Goal: Participate in discussion: Engage in conversation with other users on a specific topic

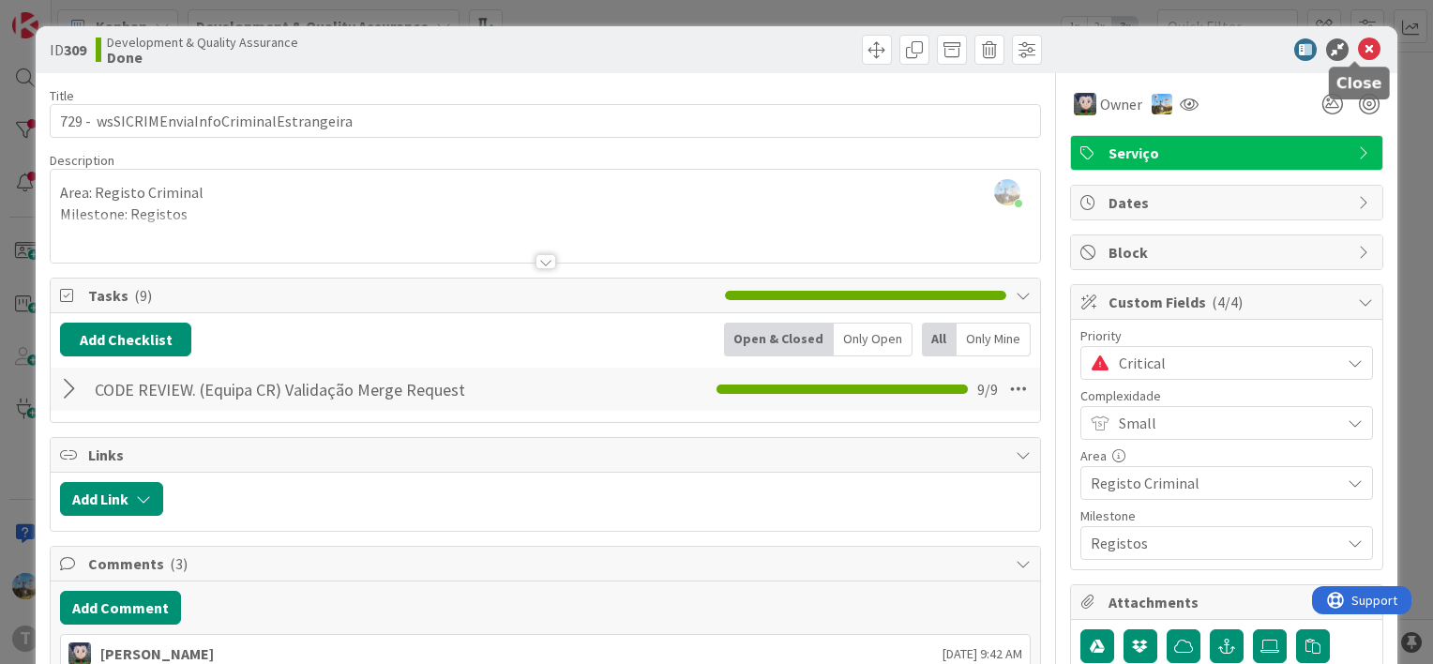
click at [1358, 44] on icon at bounding box center [1369, 49] width 23 height 23
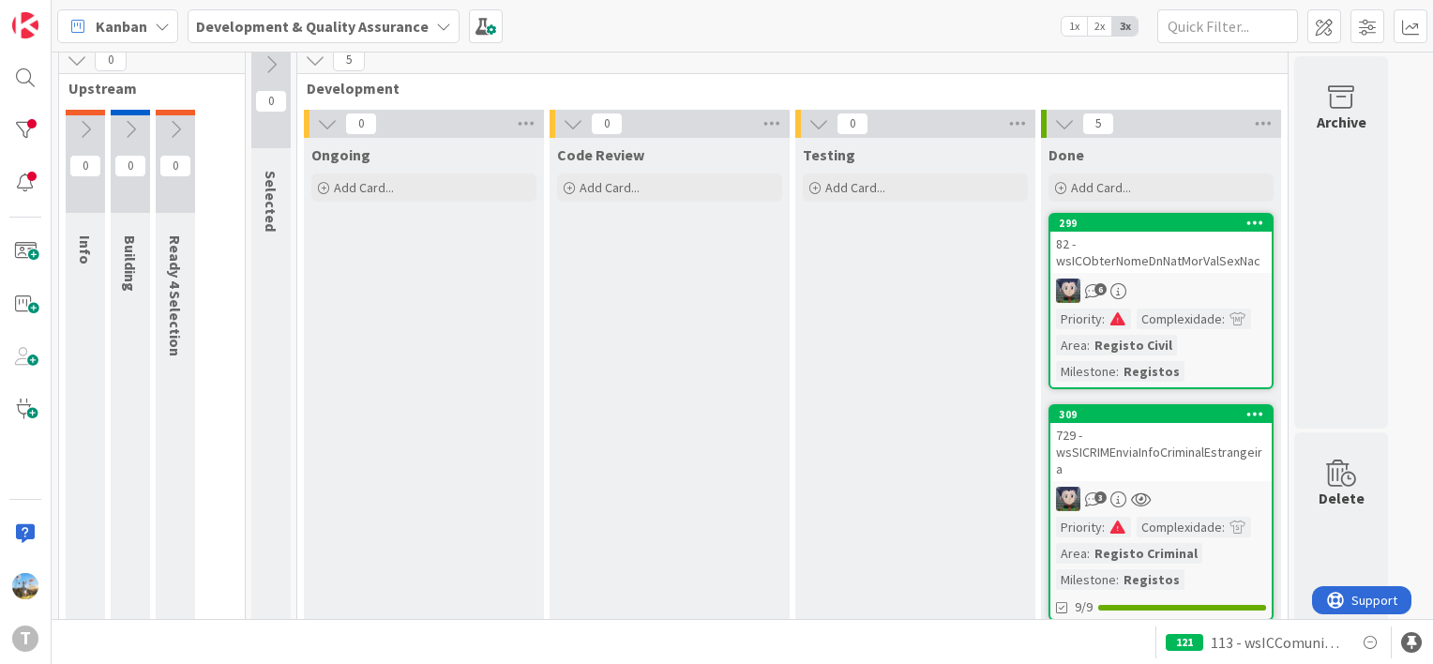
click at [1178, 268] on div "82 - wsICObterNomeDnNatMorValSexNac" at bounding box center [1161, 252] width 221 height 41
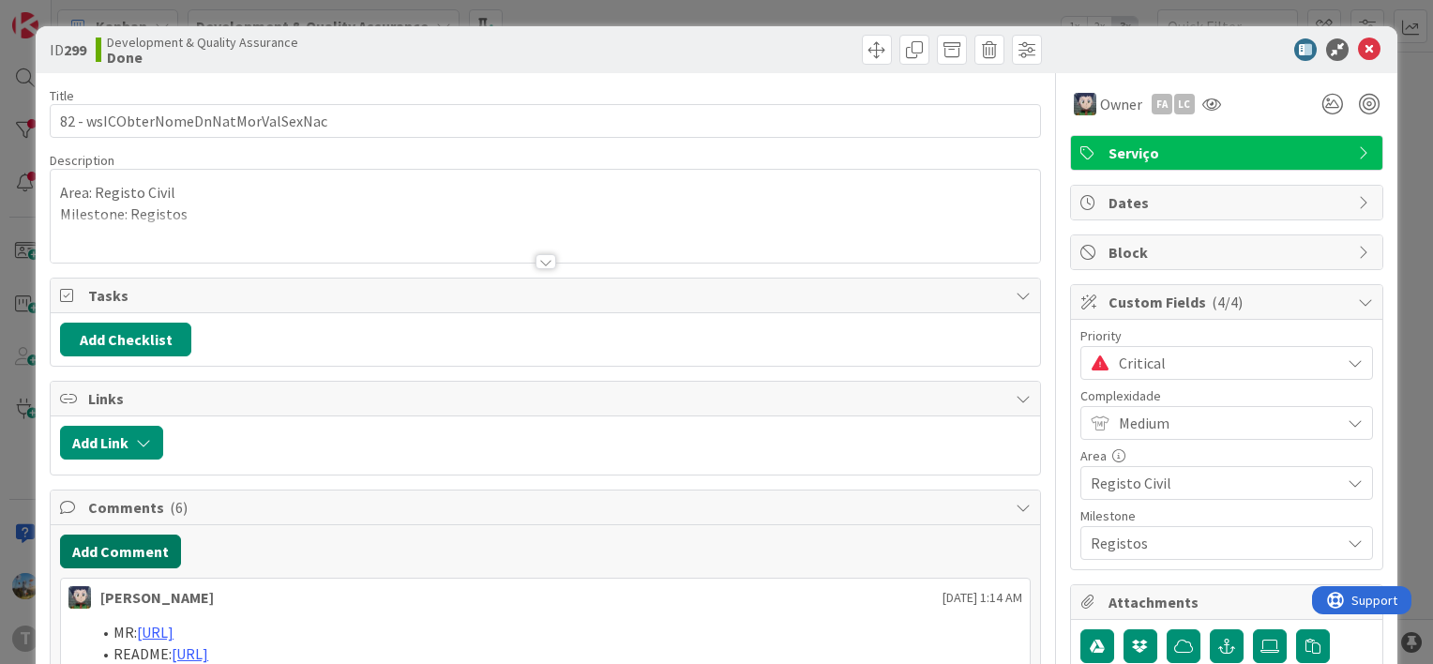
click at [151, 537] on button "Add Comment" at bounding box center [120, 552] width 121 height 34
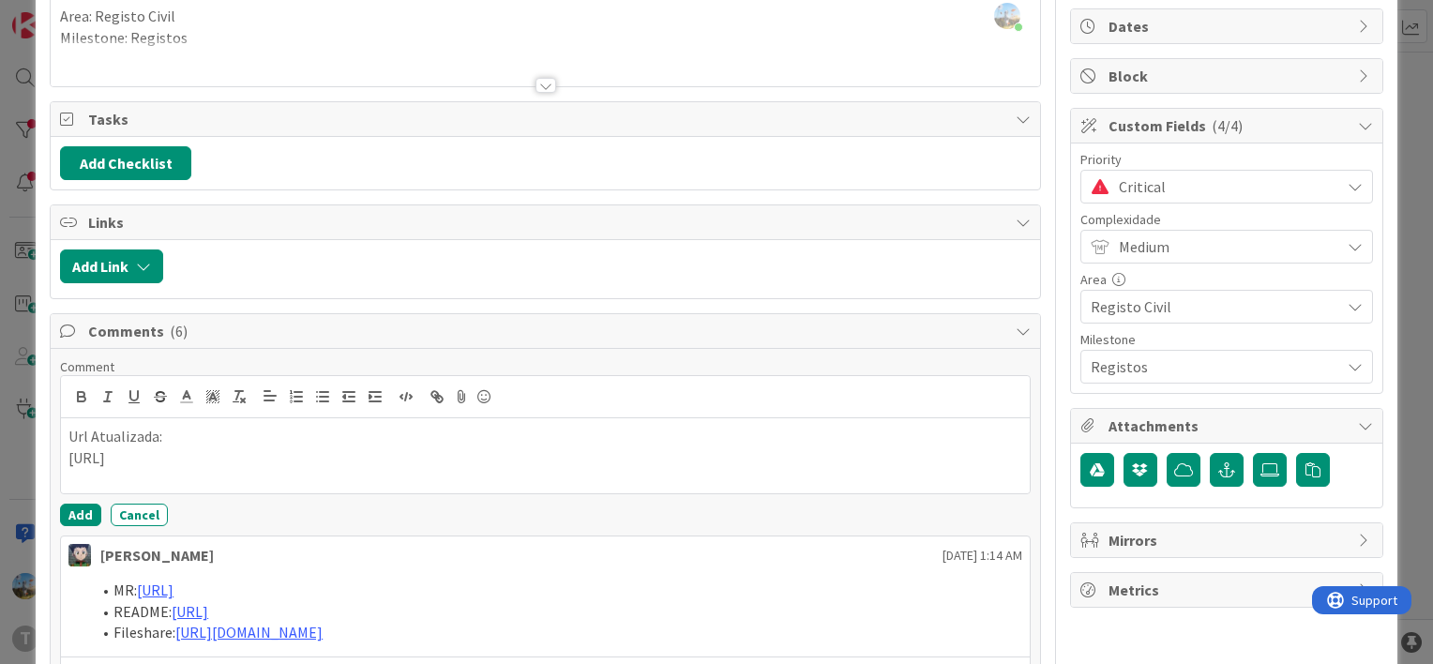
scroll to position [188, 0]
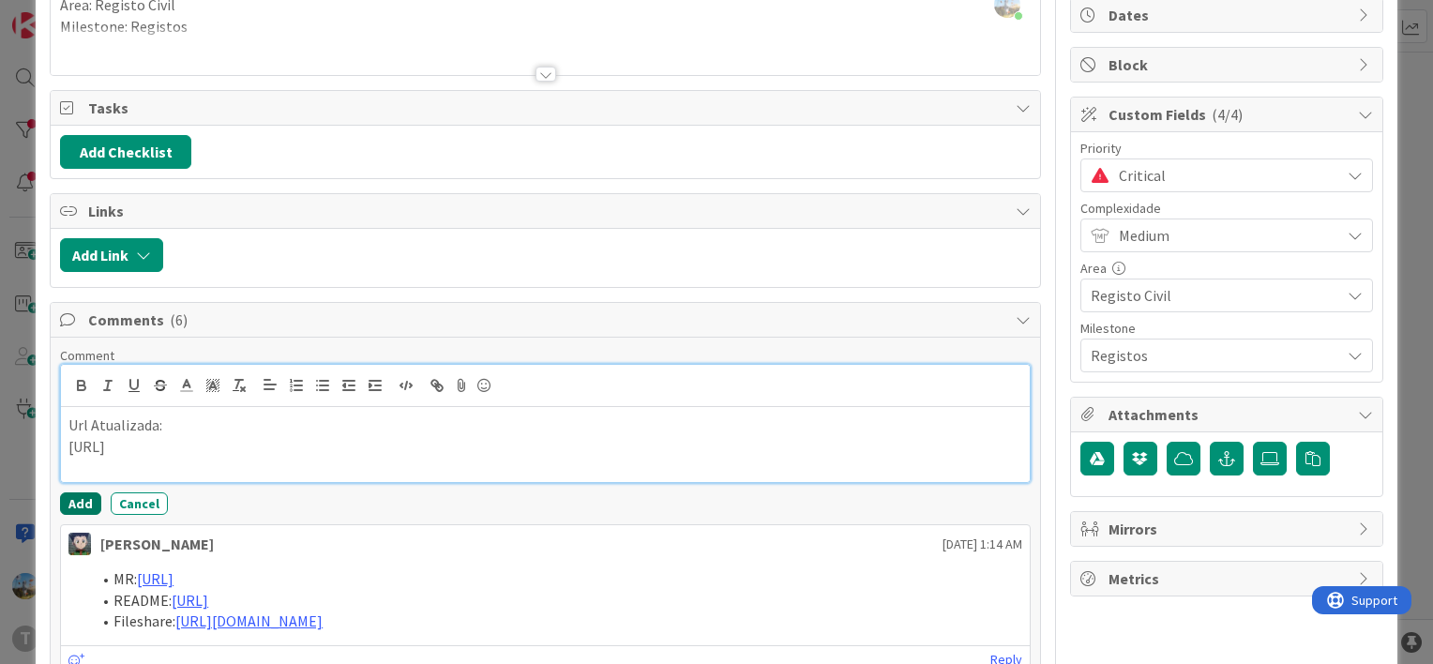
click at [80, 508] on button "Add" at bounding box center [80, 503] width 41 height 23
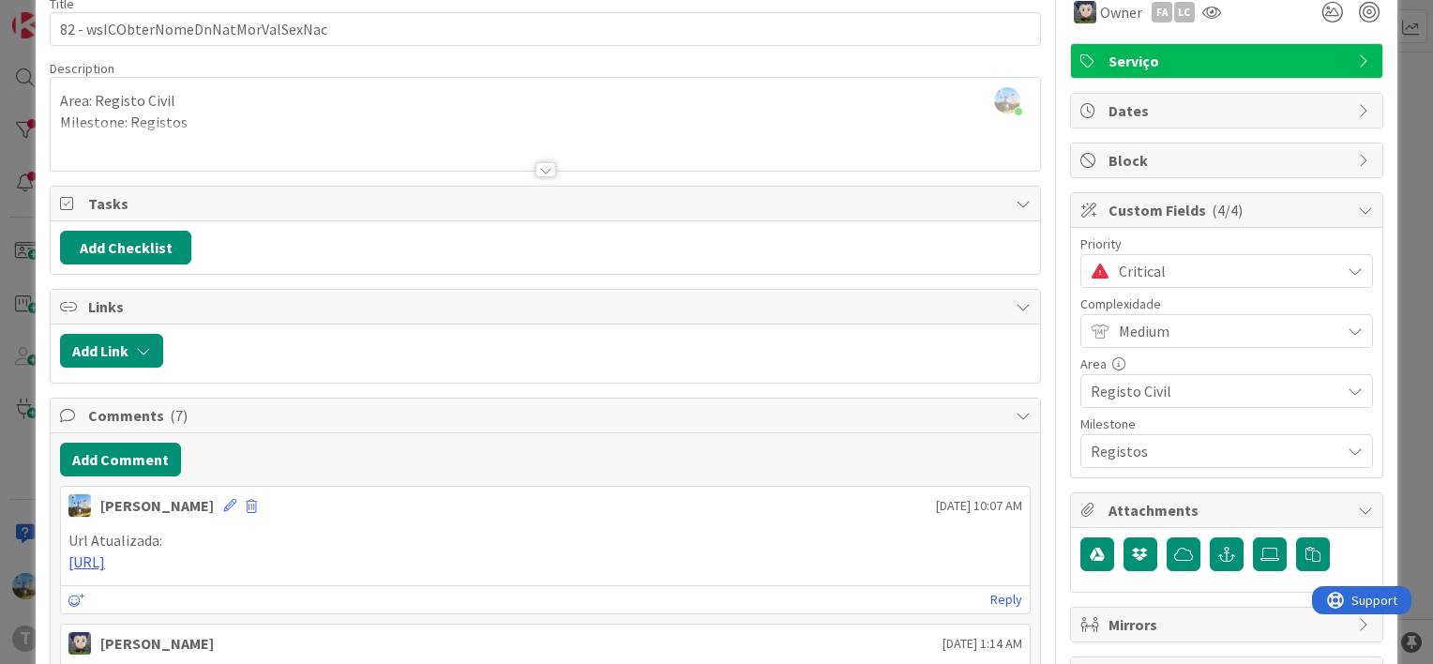
scroll to position [94, 0]
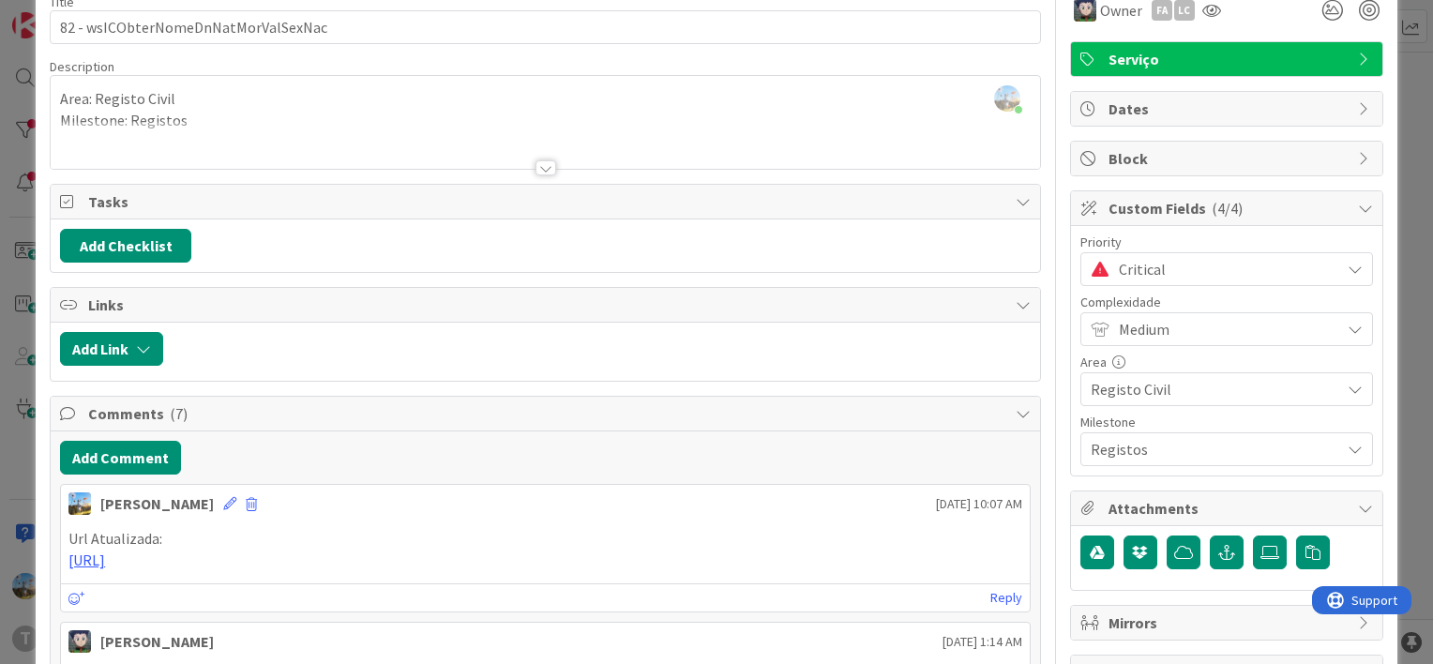
click at [1224, 266] on span "Critical" at bounding box center [1225, 269] width 212 height 26
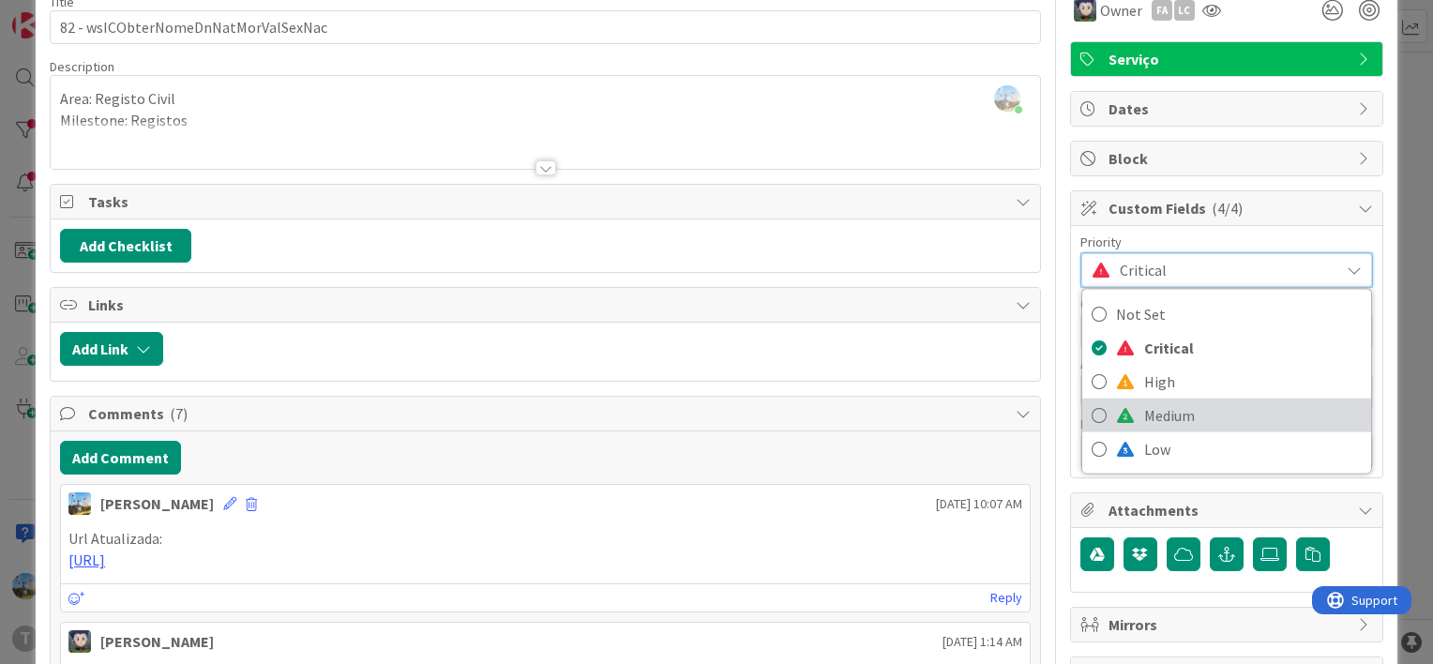
click at [1205, 416] on span "Medium" at bounding box center [1253, 415] width 218 height 28
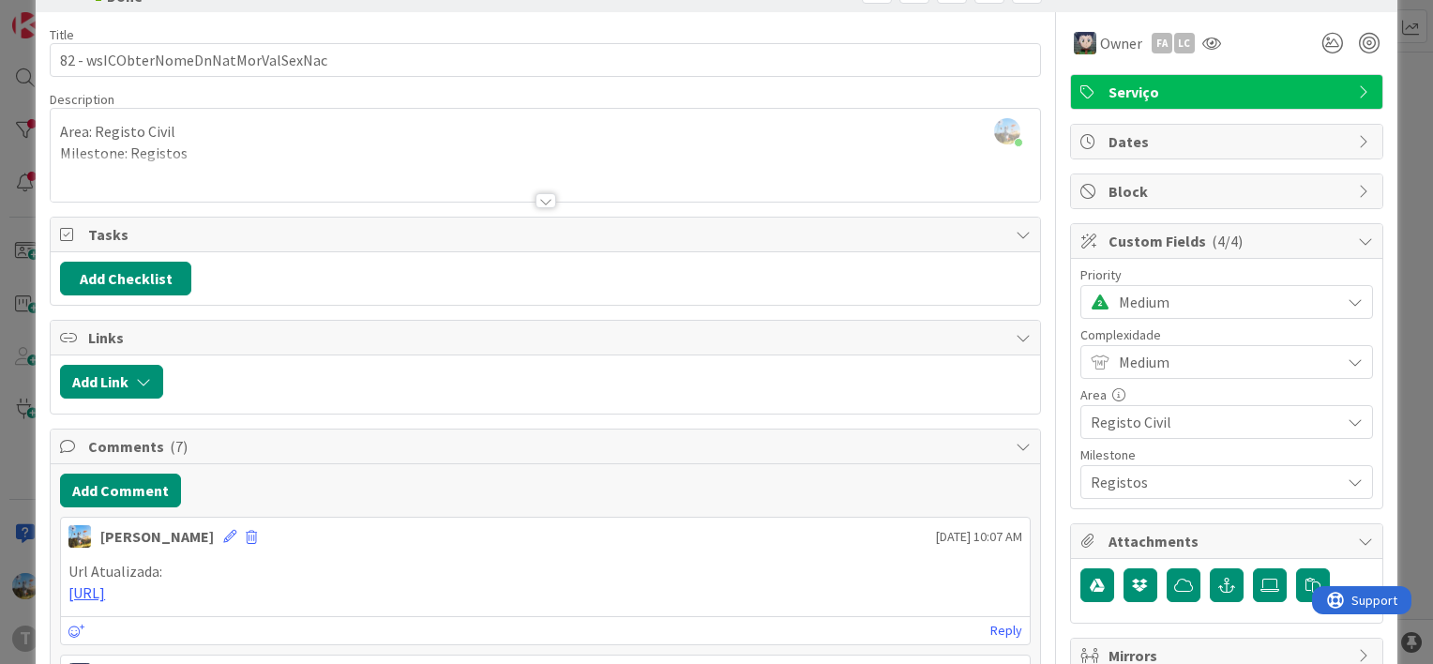
scroll to position [0, 0]
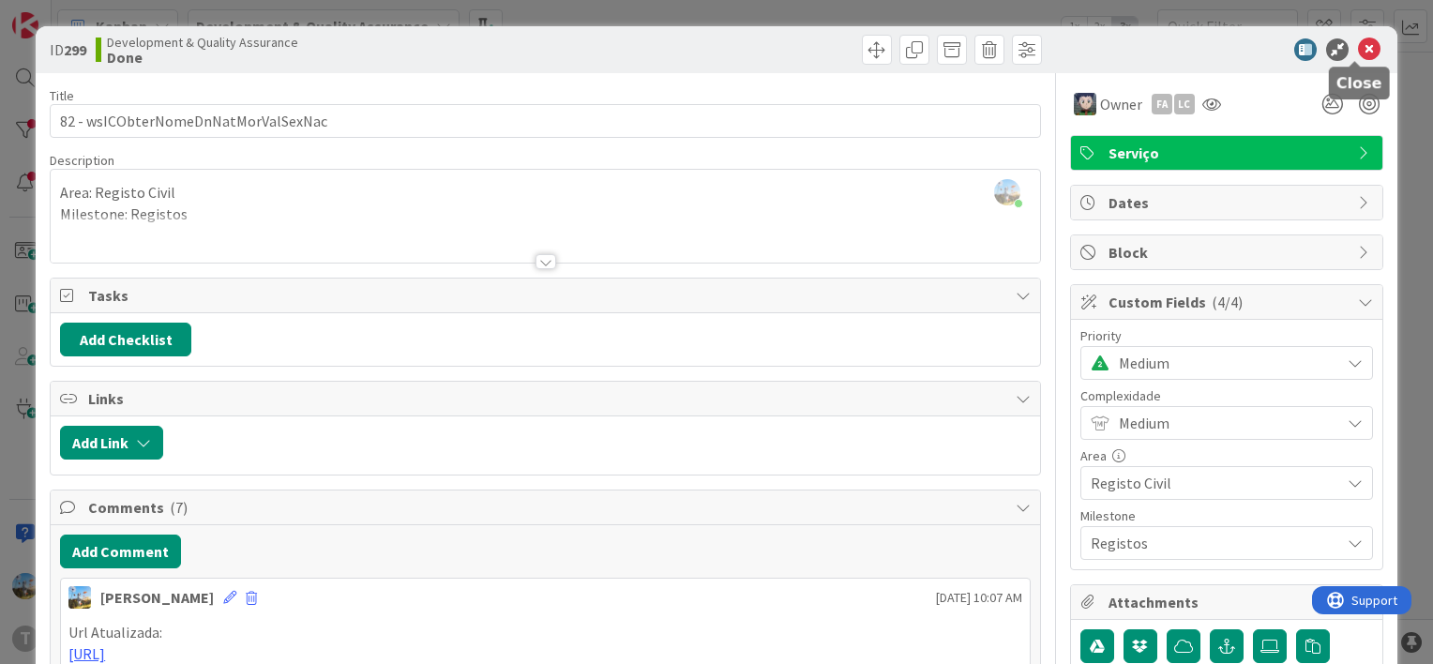
click at [1359, 41] on icon at bounding box center [1369, 49] width 23 height 23
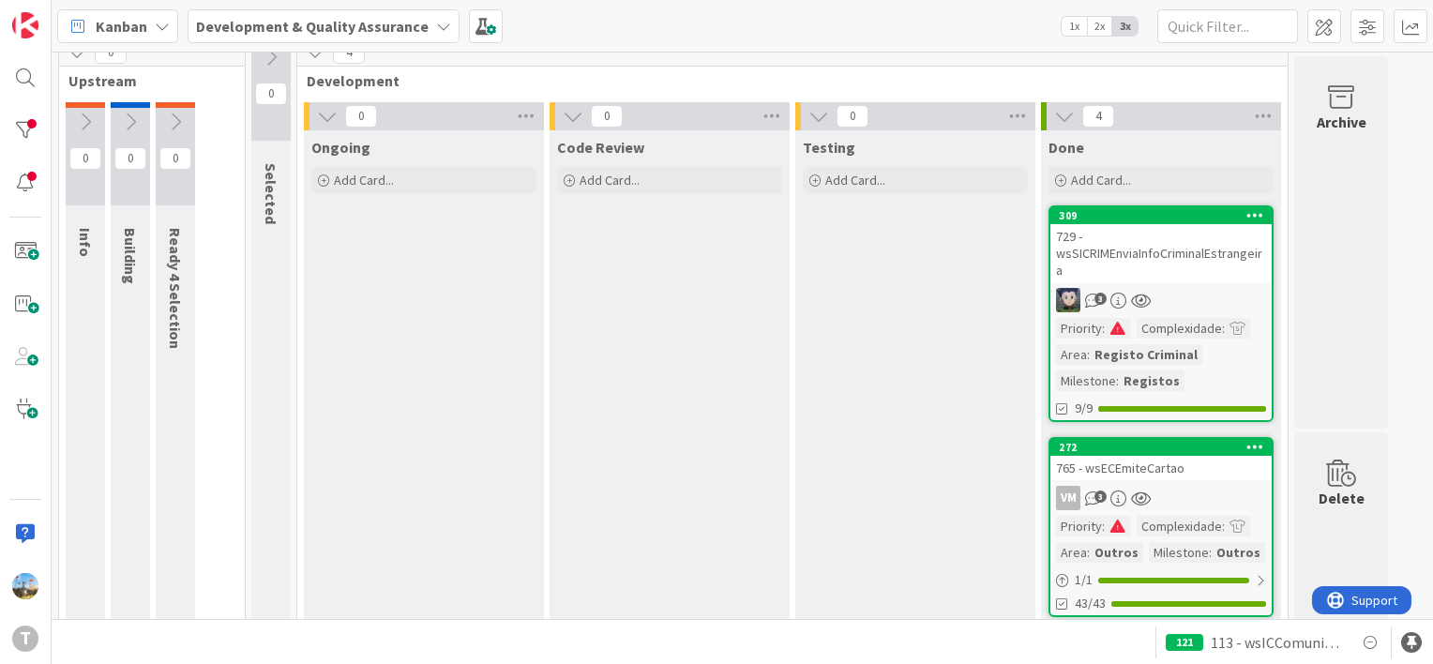
scroll to position [11, 0]
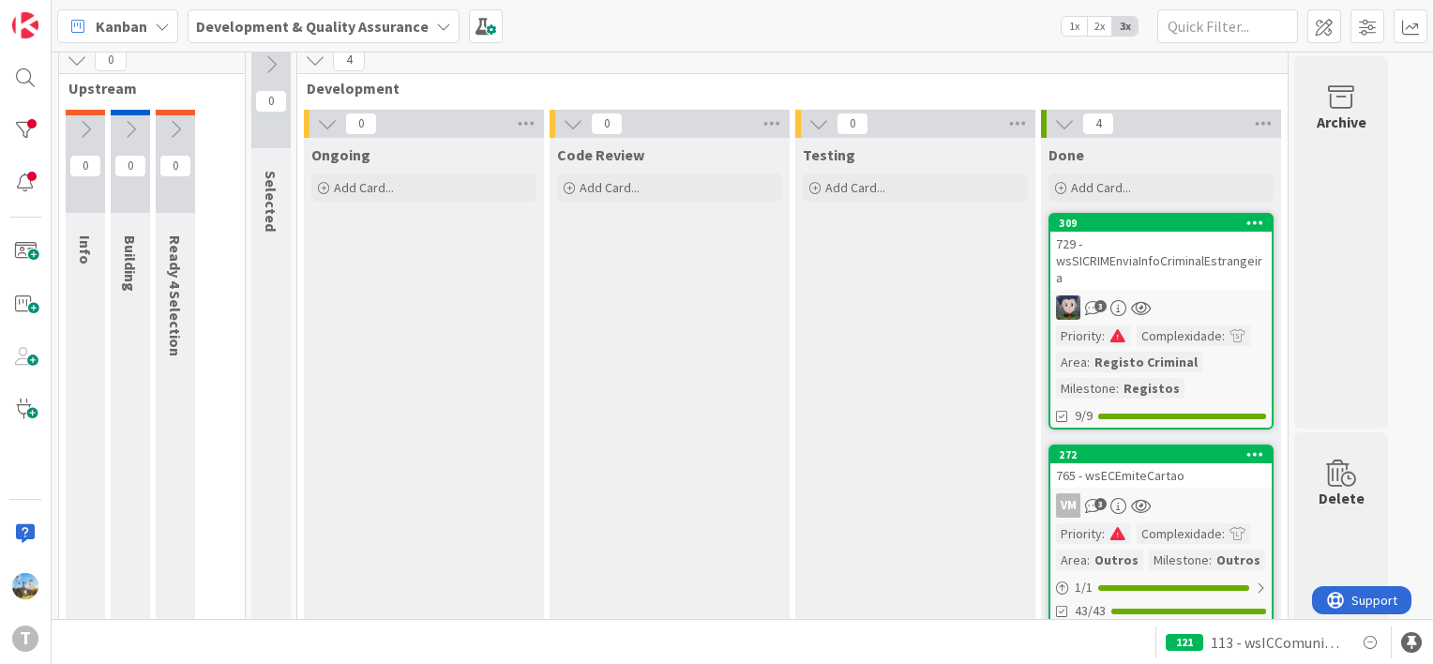
click at [1185, 264] on div "729 - wsSICRIMEnviaInfoCriminalEstrangeira" at bounding box center [1161, 261] width 221 height 58
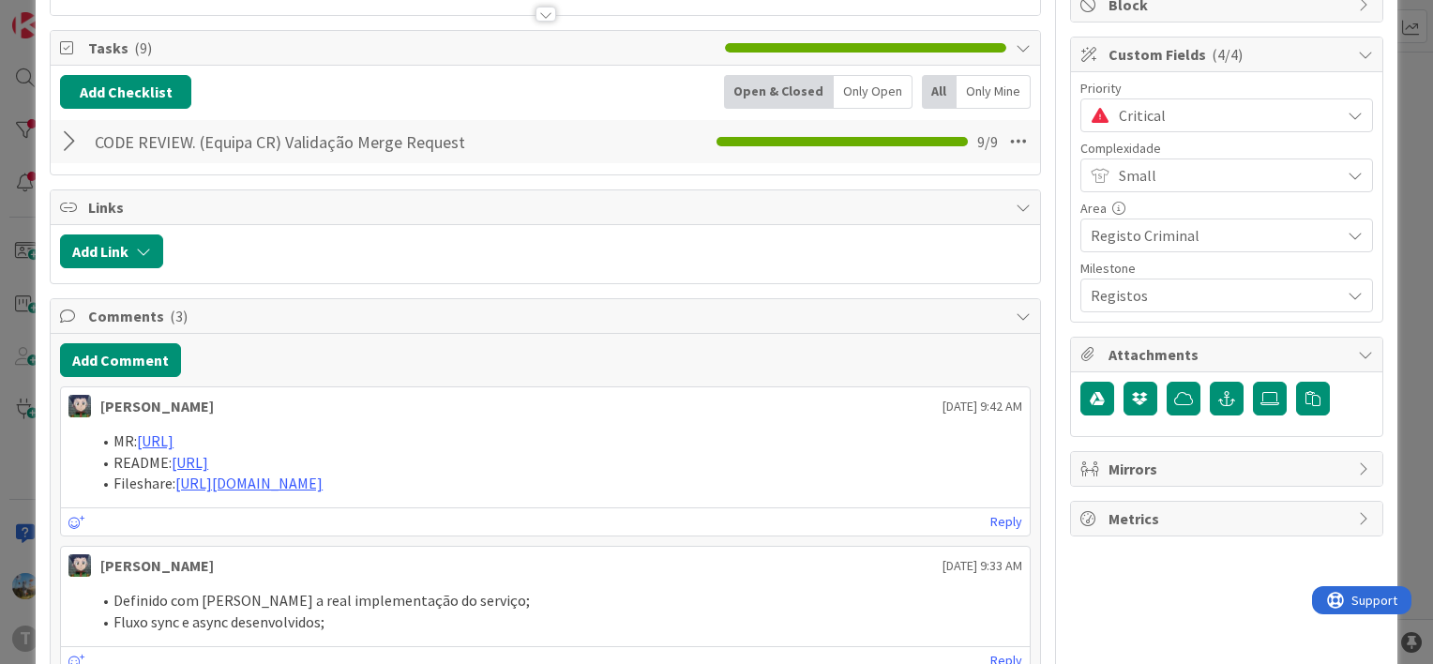
scroll to position [281, 0]
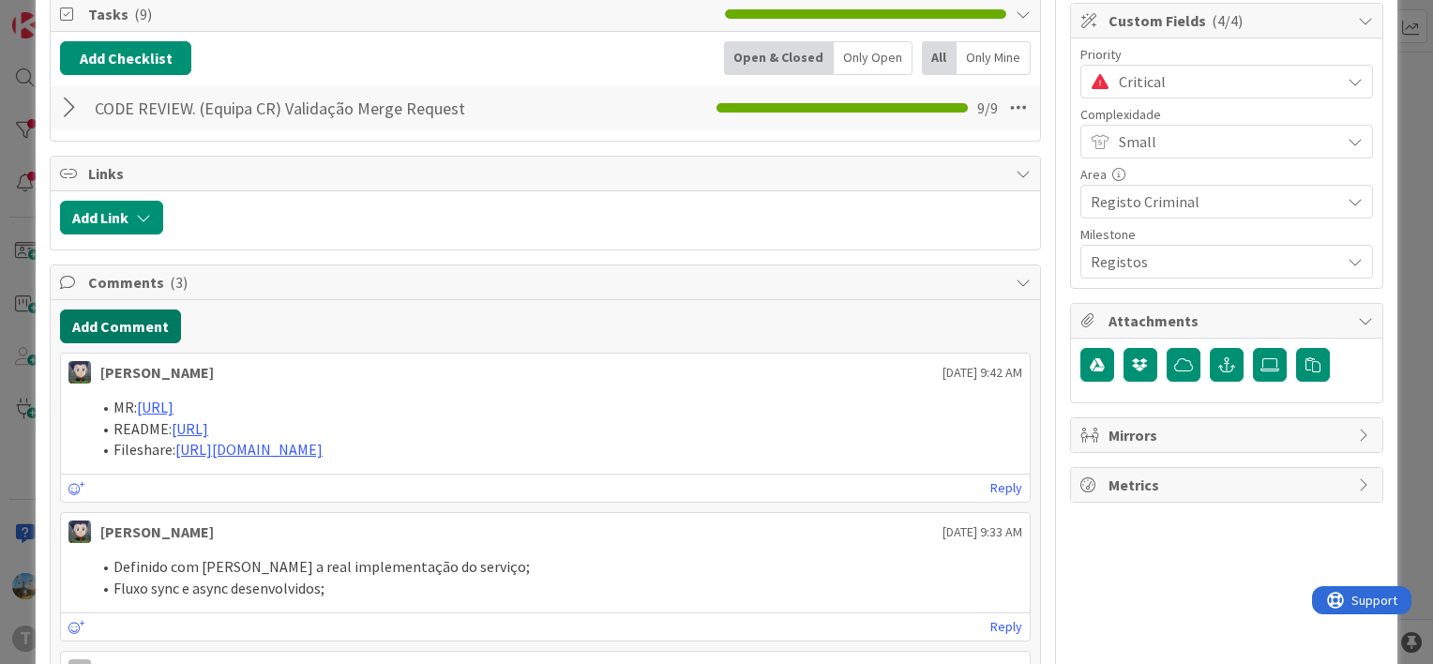
click at [132, 329] on button "Add Comment" at bounding box center [120, 327] width 121 height 34
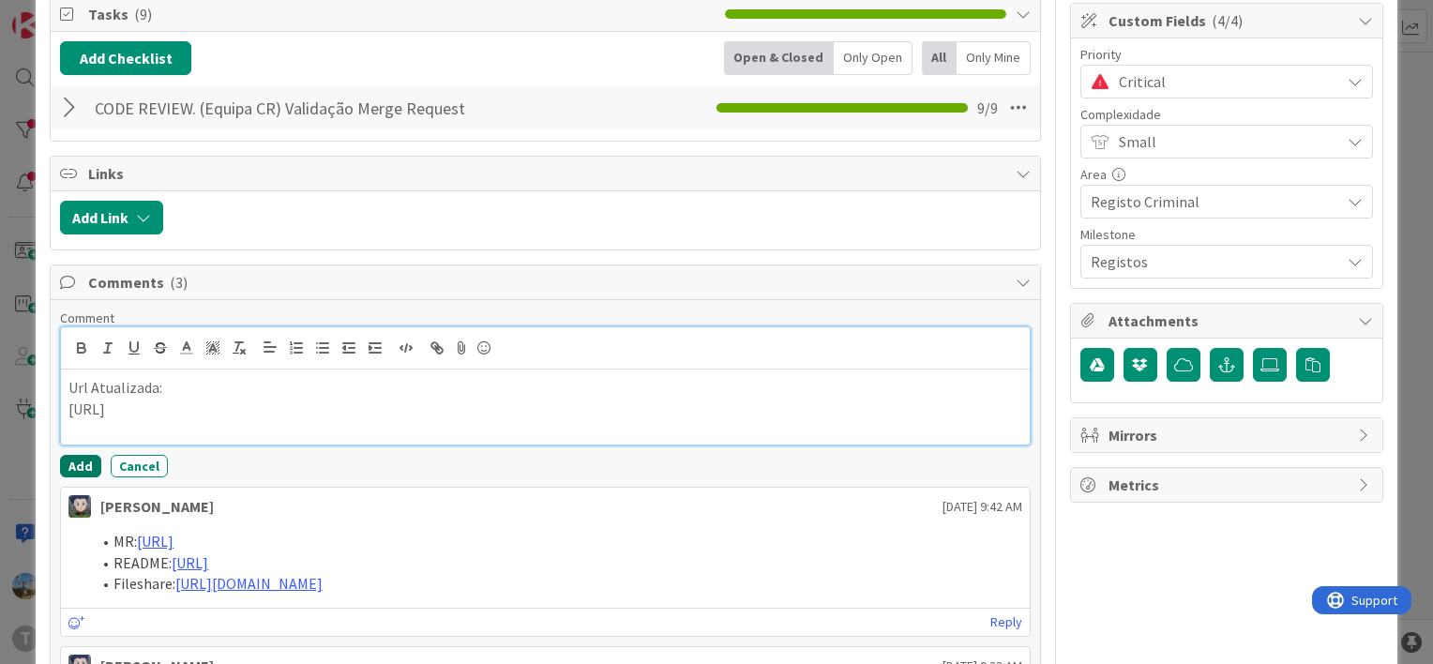
click at [77, 462] on button "Add" at bounding box center [80, 466] width 41 height 23
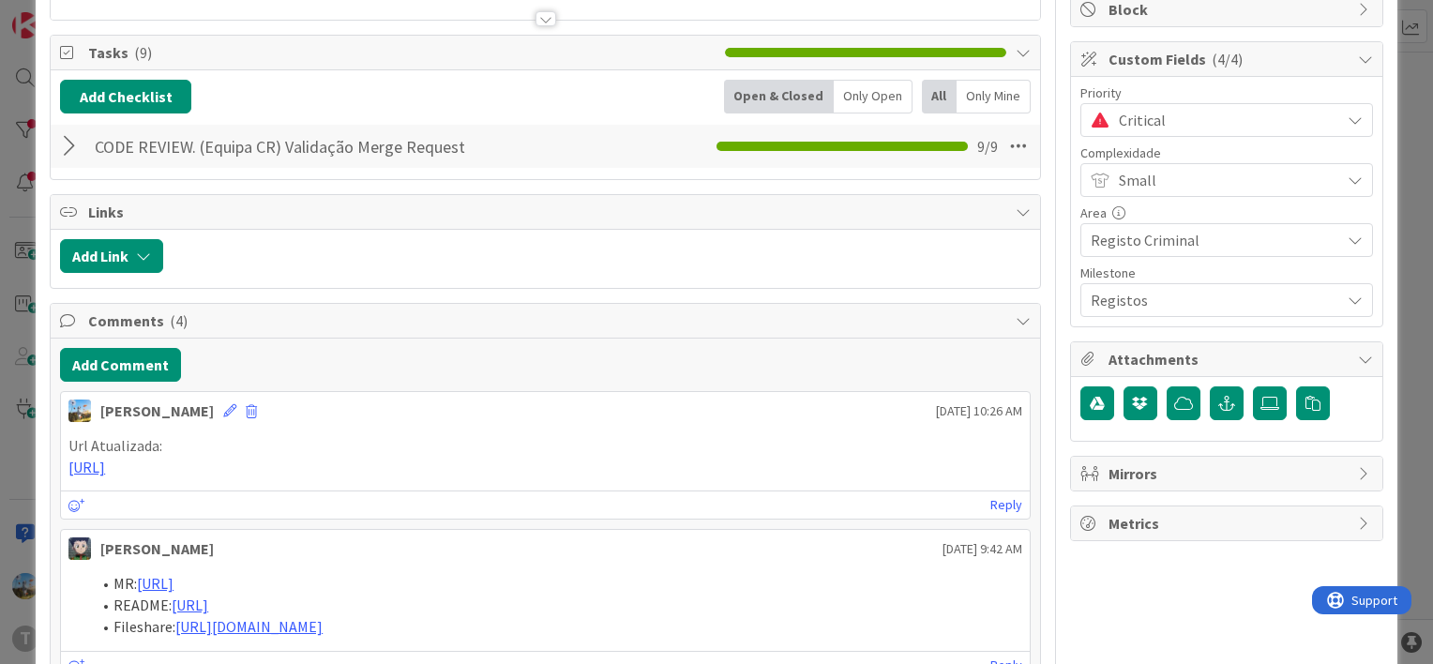
scroll to position [0, 0]
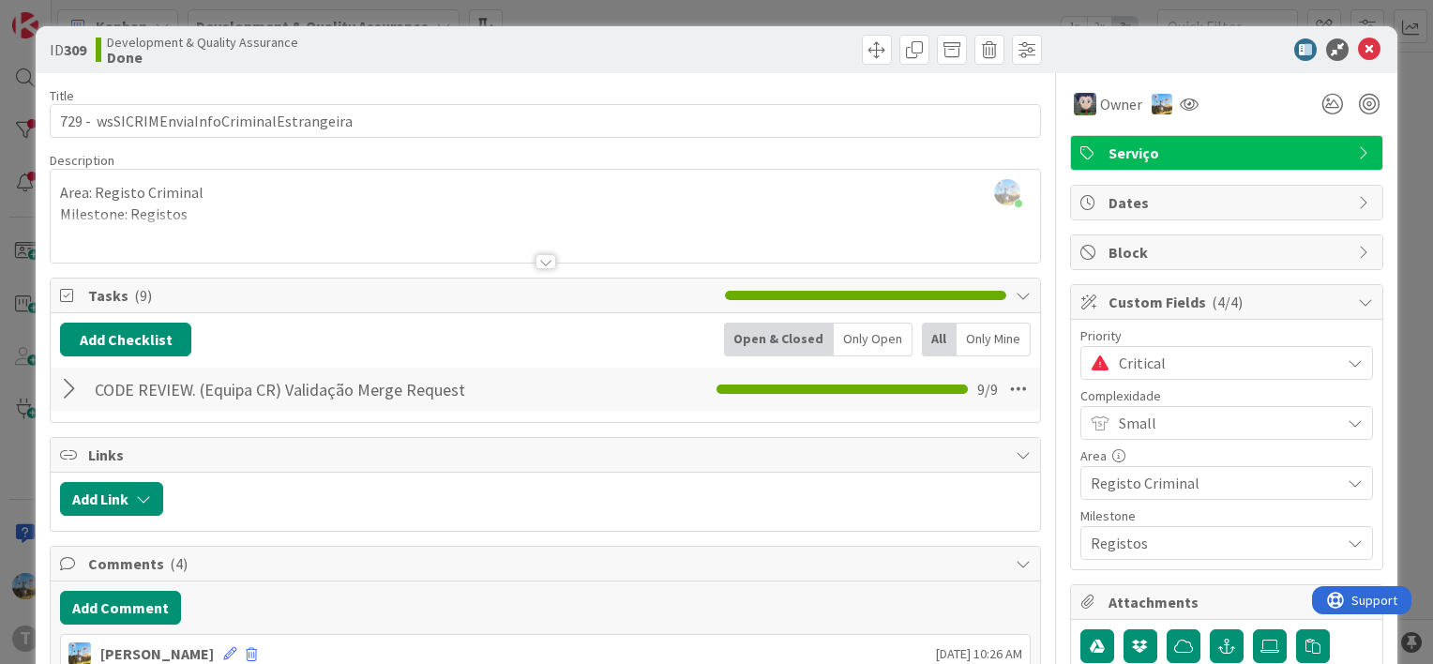
click at [1193, 366] on span "Critical" at bounding box center [1225, 363] width 212 height 26
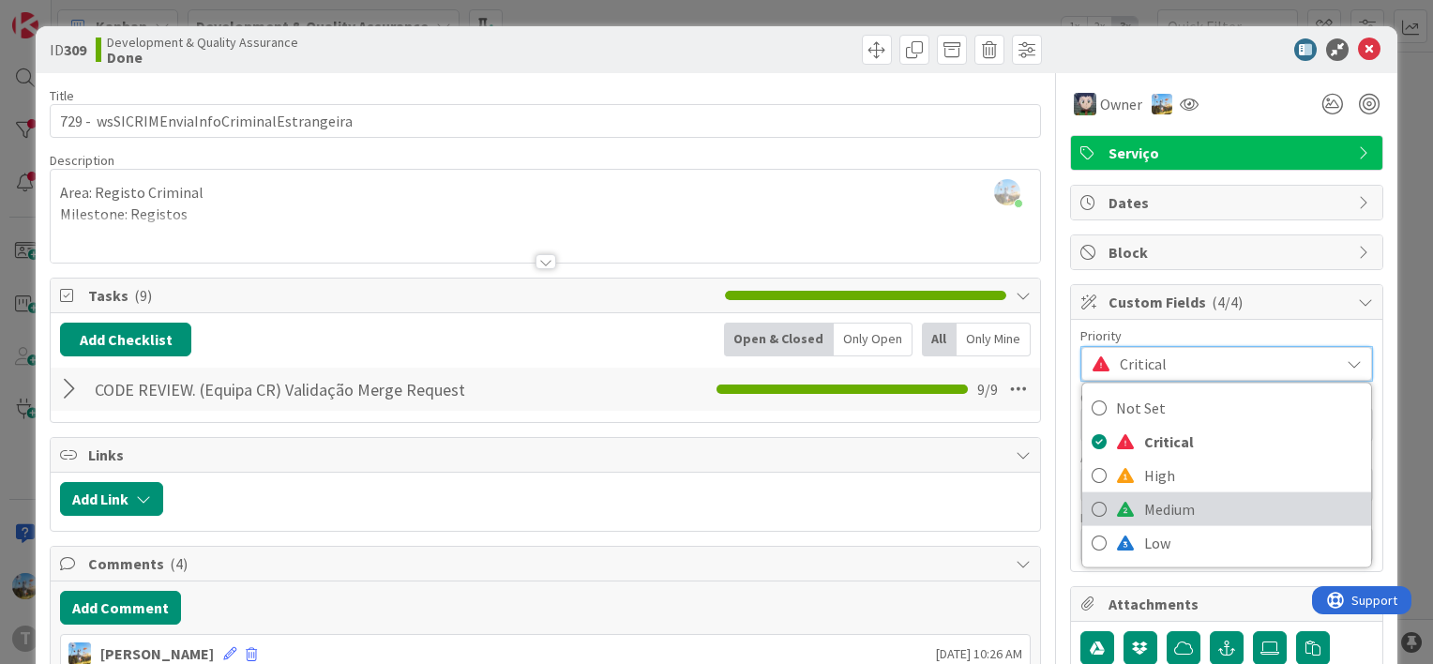
click at [1174, 497] on span "Medium" at bounding box center [1253, 509] width 218 height 28
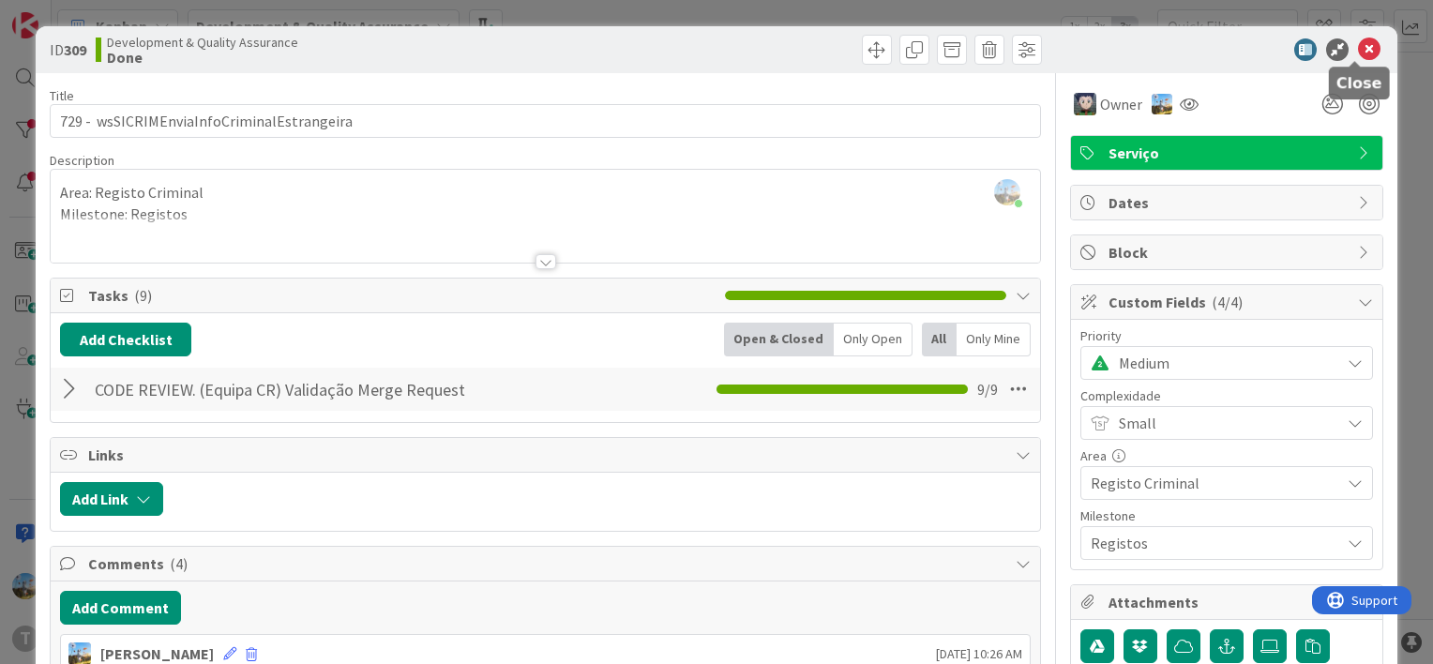
click at [1358, 45] on icon at bounding box center [1369, 49] width 23 height 23
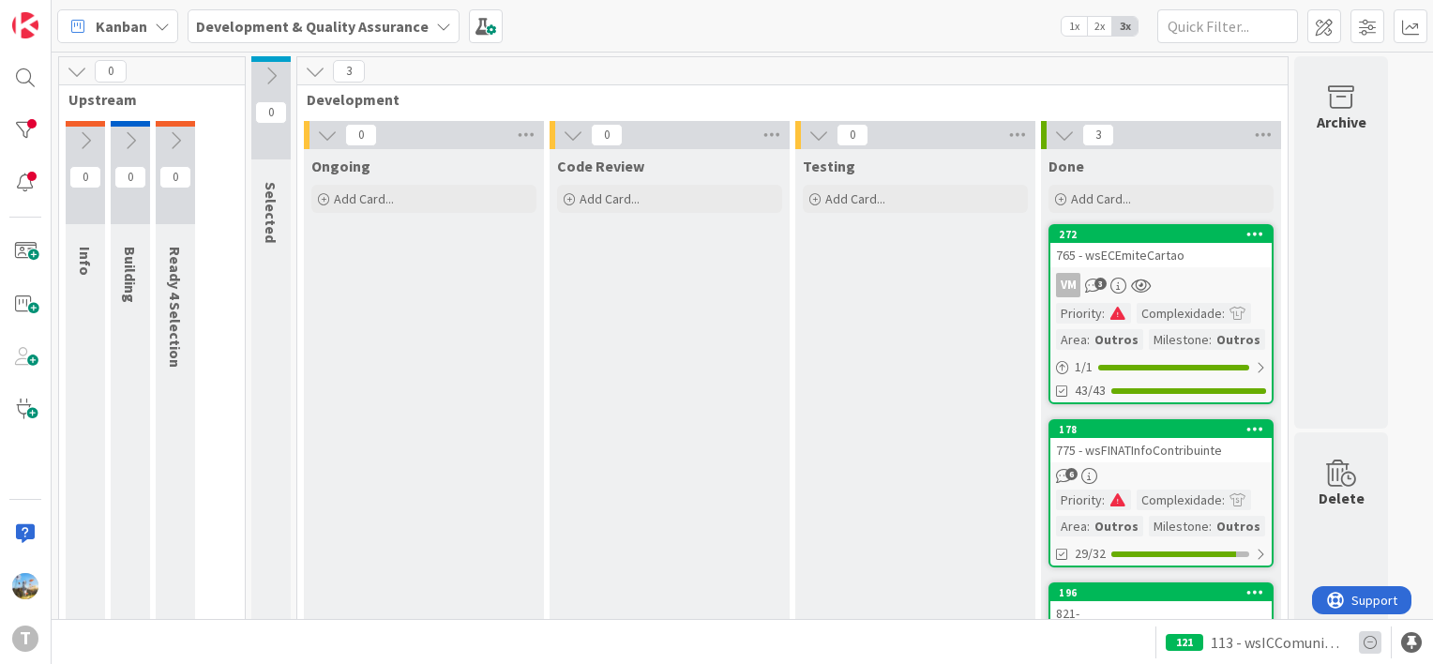
click at [1375, 640] on icon at bounding box center [1370, 642] width 23 height 23
